Goal: Complete application form: Complete application form

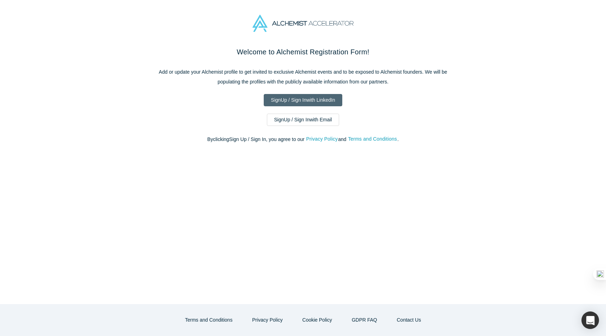
click at [303, 102] on link "Sign Up / Sign In with LinkedIn" at bounding box center [303, 100] width 79 height 12
